Goal: Information Seeking & Learning: Learn about a topic

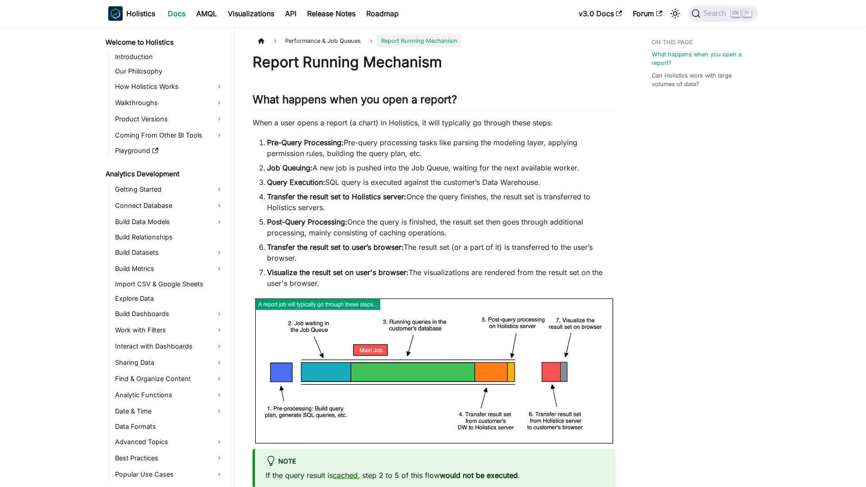
scroll to position [516, 0]
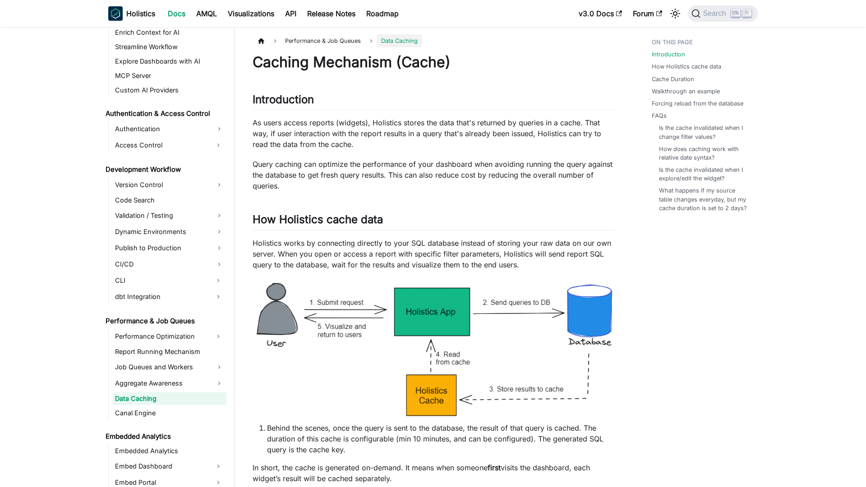
scroll to position [563, 0]
